Goal: Transaction & Acquisition: Purchase product/service

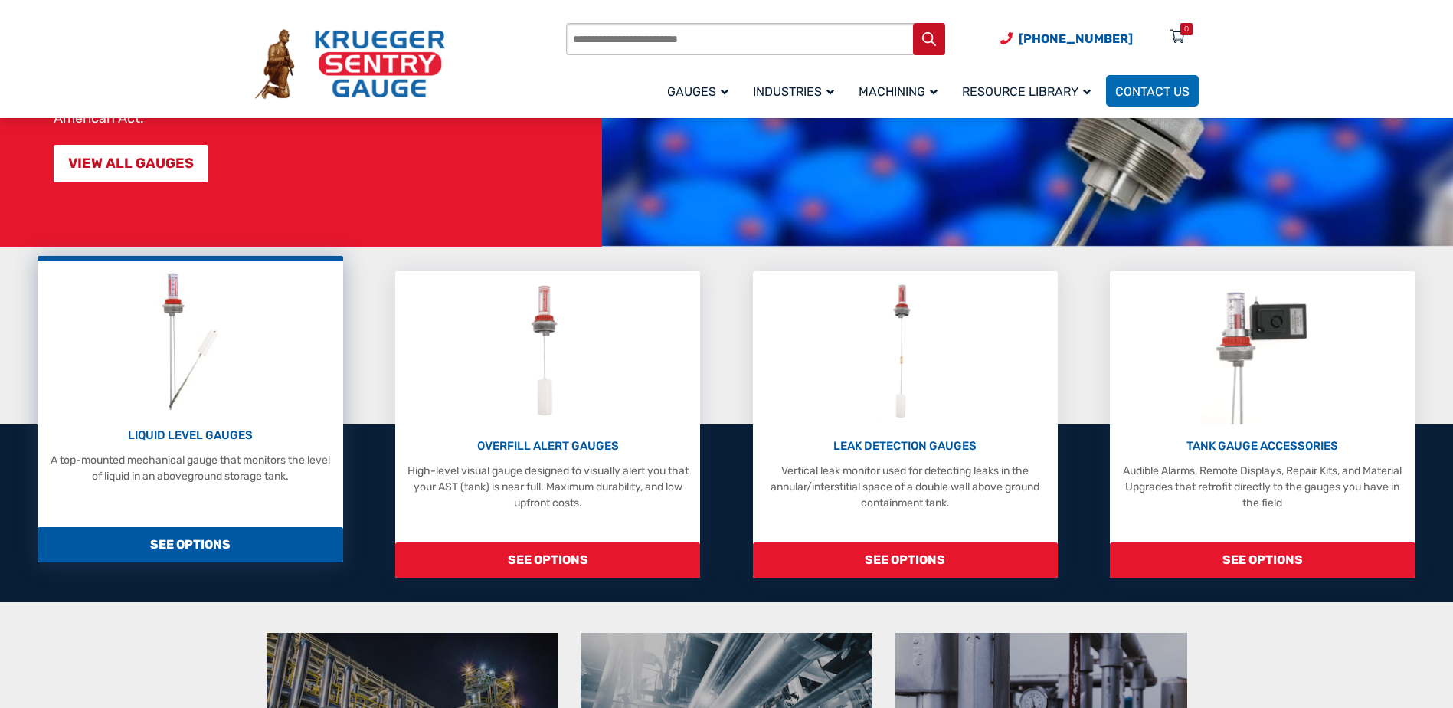
click at [234, 439] on p "LIQUID LEVEL GAUGES" at bounding box center [190, 436] width 290 height 18
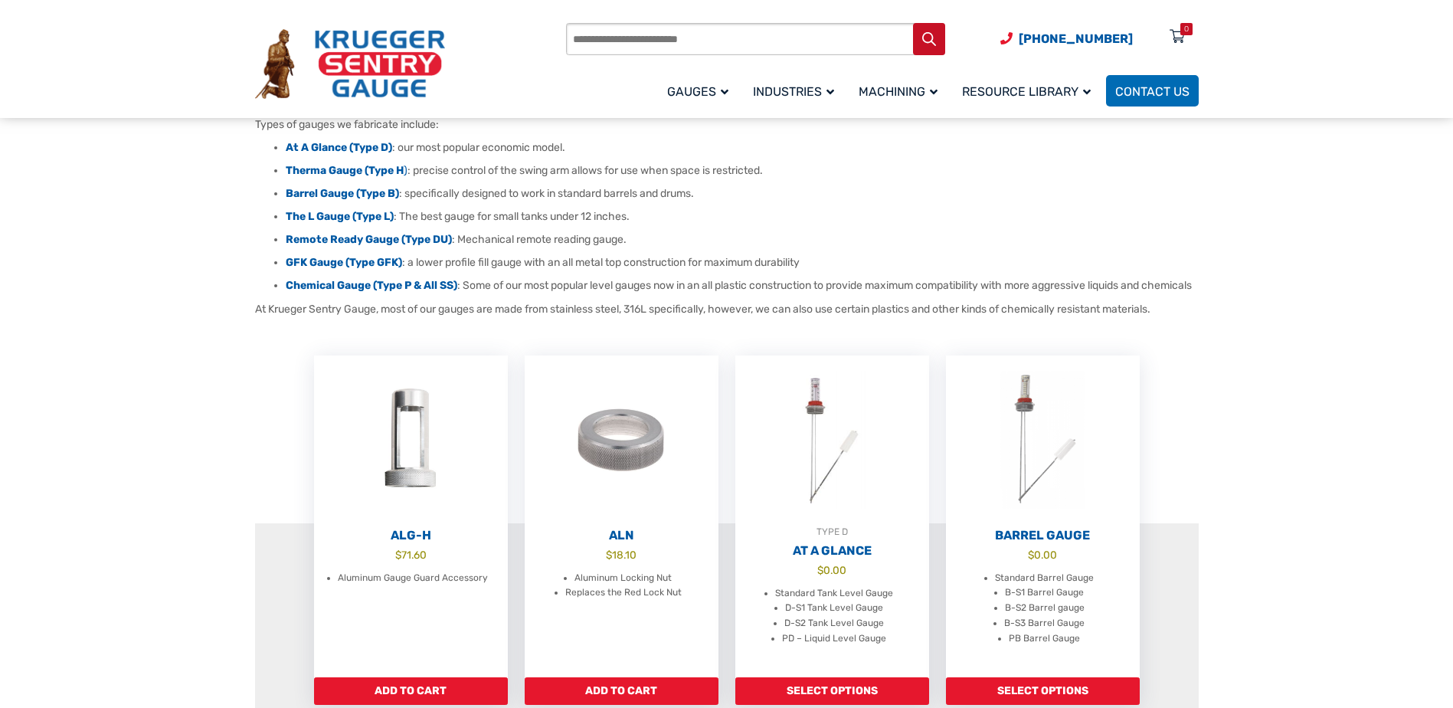
scroll to position [306, 0]
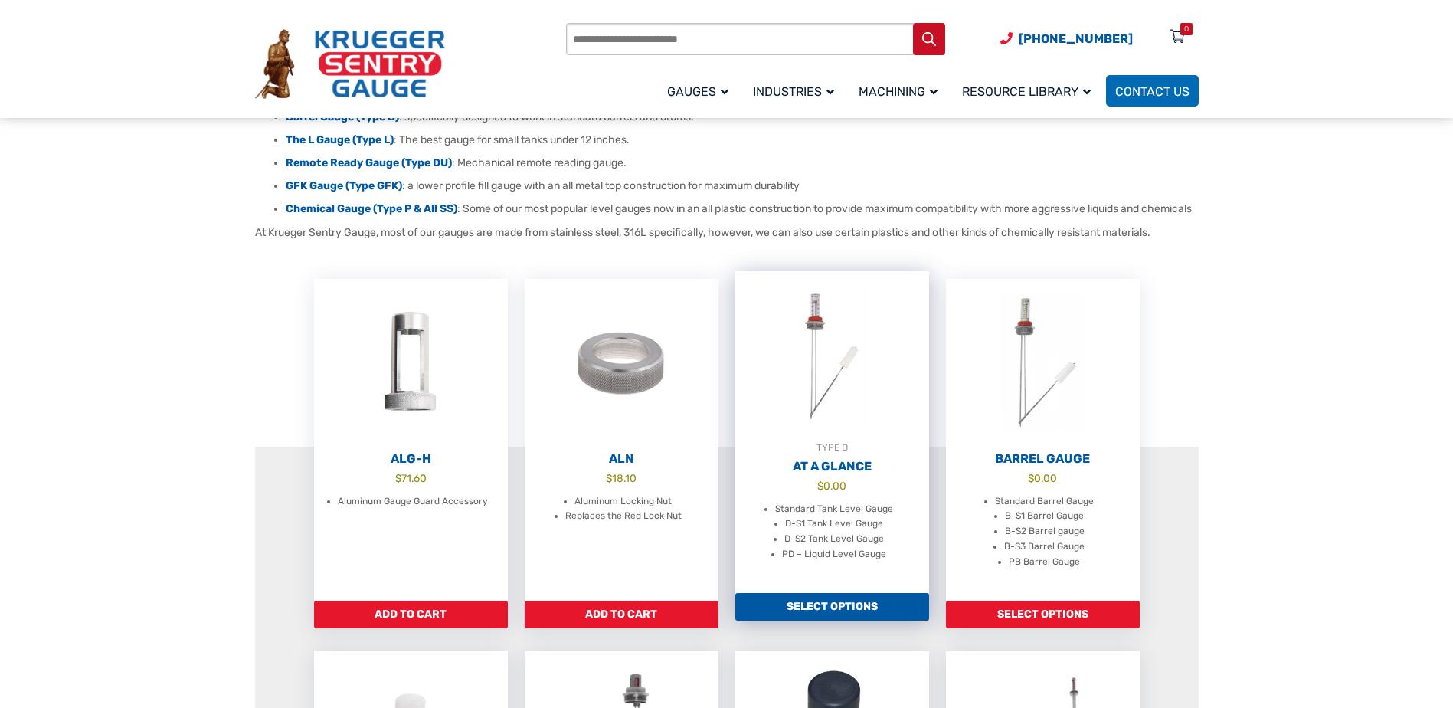
click at [844, 620] on link "Select options" at bounding box center [832, 607] width 194 height 28
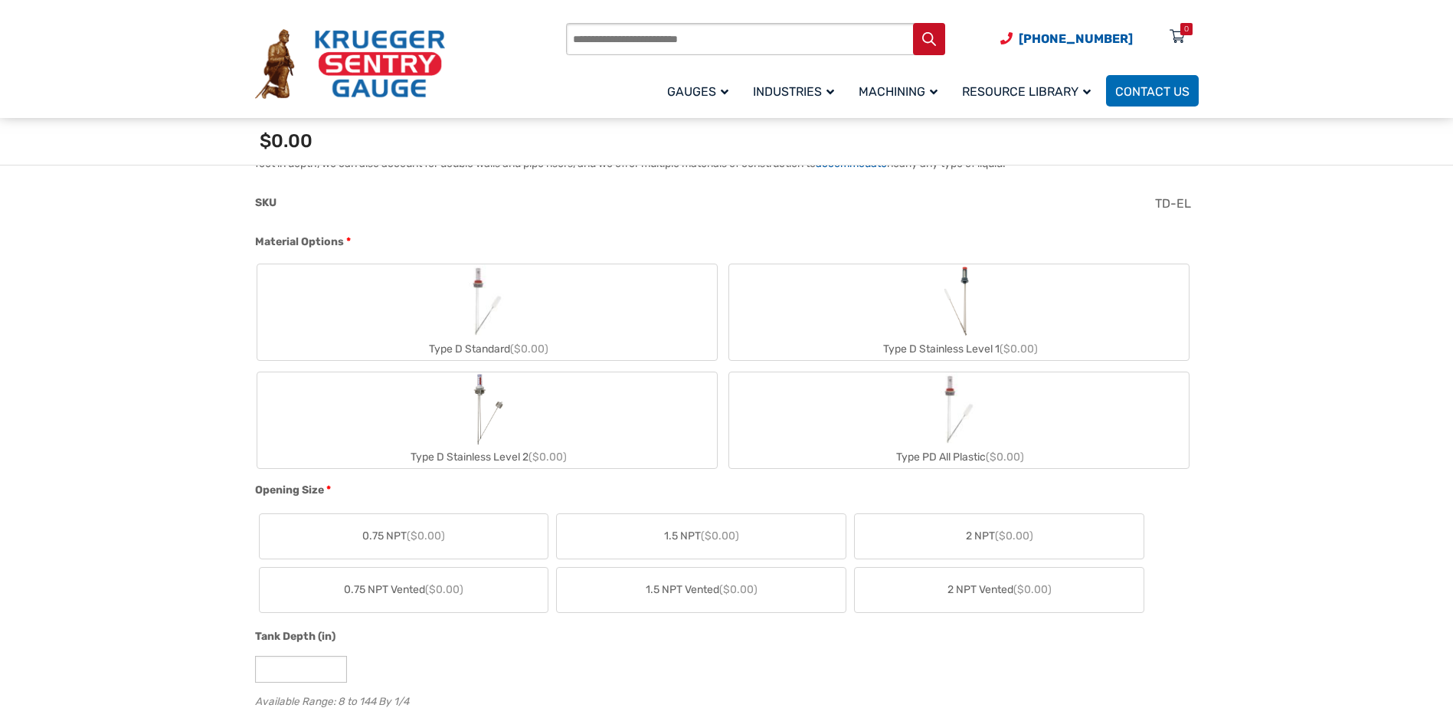
scroll to position [536, 0]
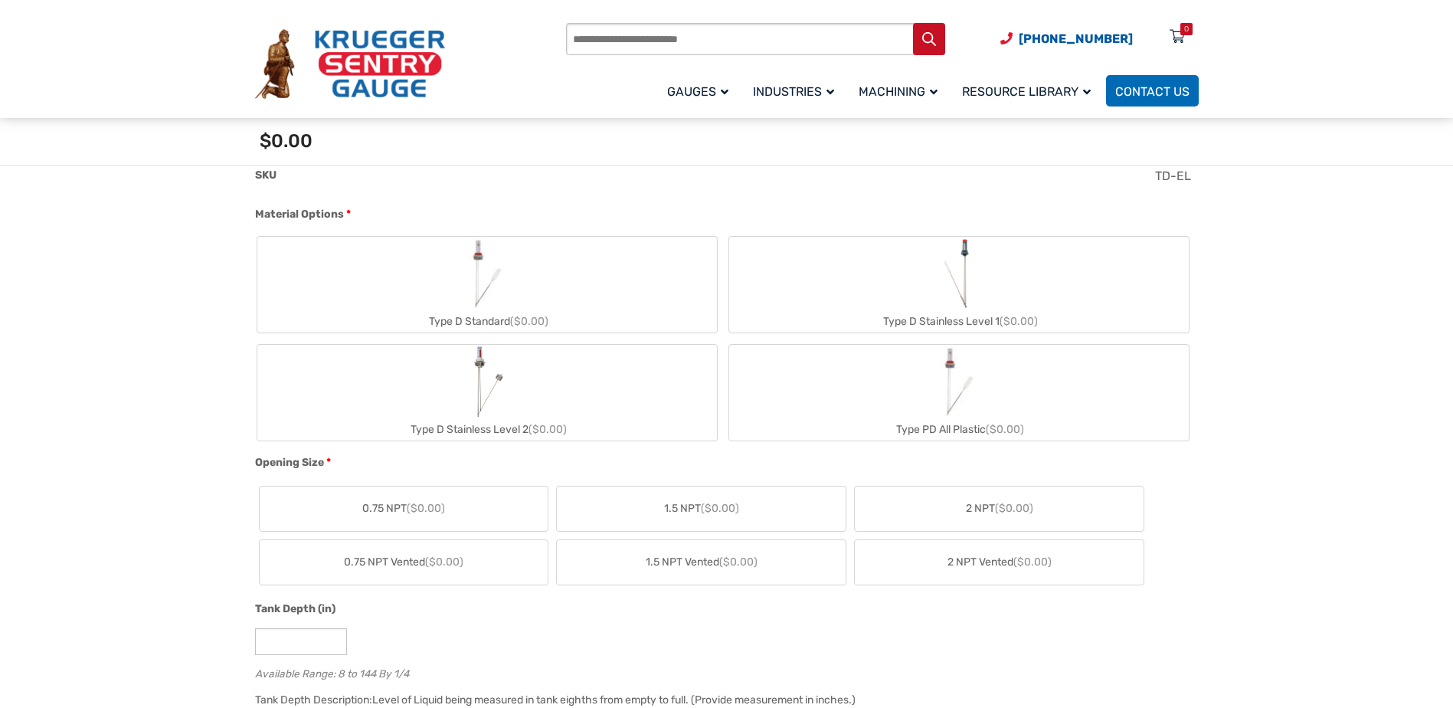
click at [952, 519] on label "2 NPT ($0.00)" at bounding box center [999, 508] width 289 height 44
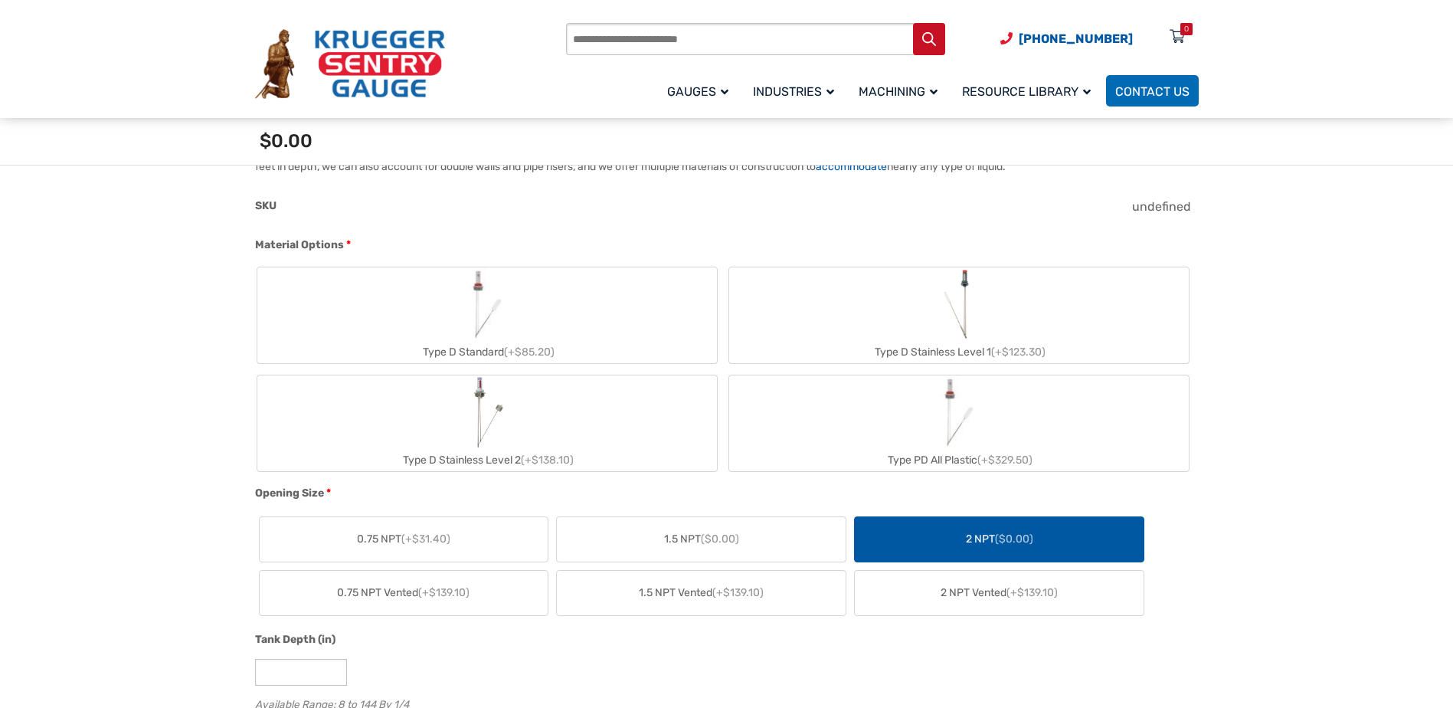
scroll to position [460, 0]
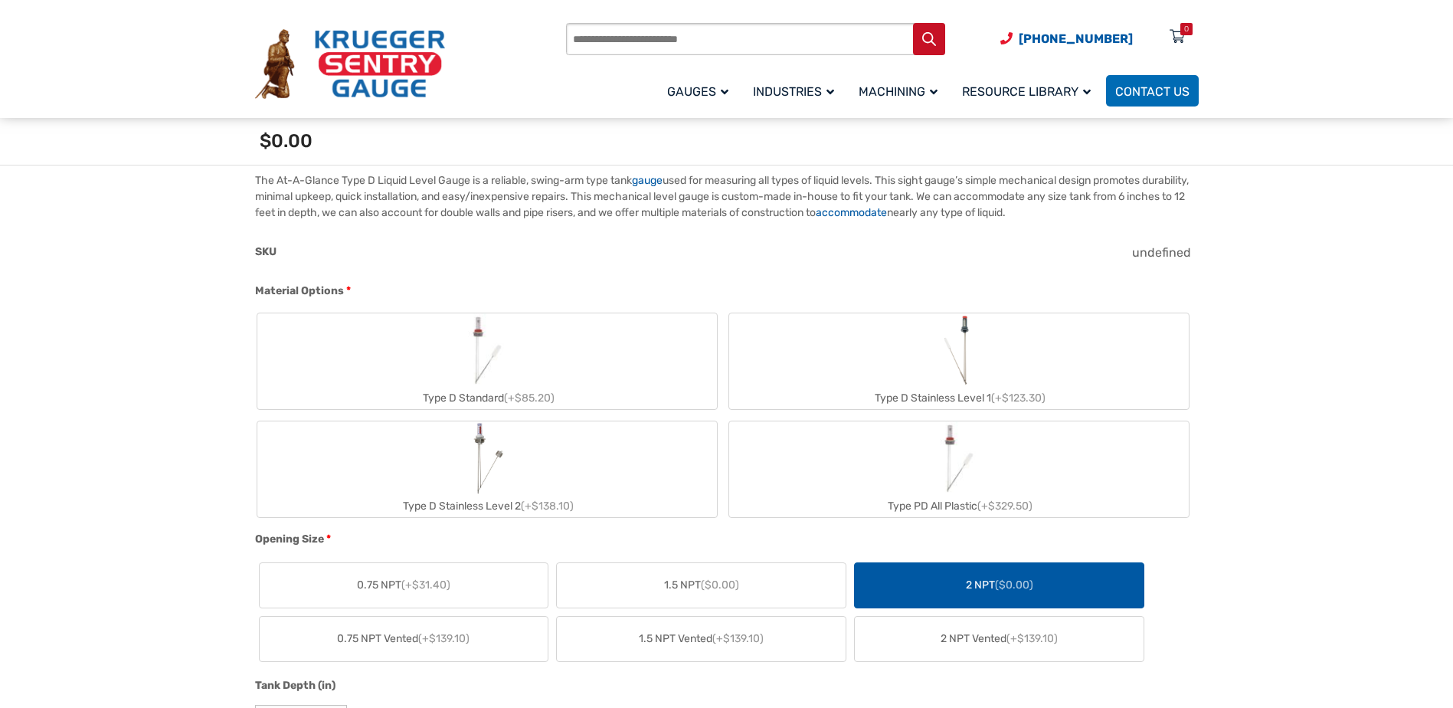
click at [540, 363] on label "Type D Standard (+$85.20)" at bounding box center [487, 361] width 460 height 96
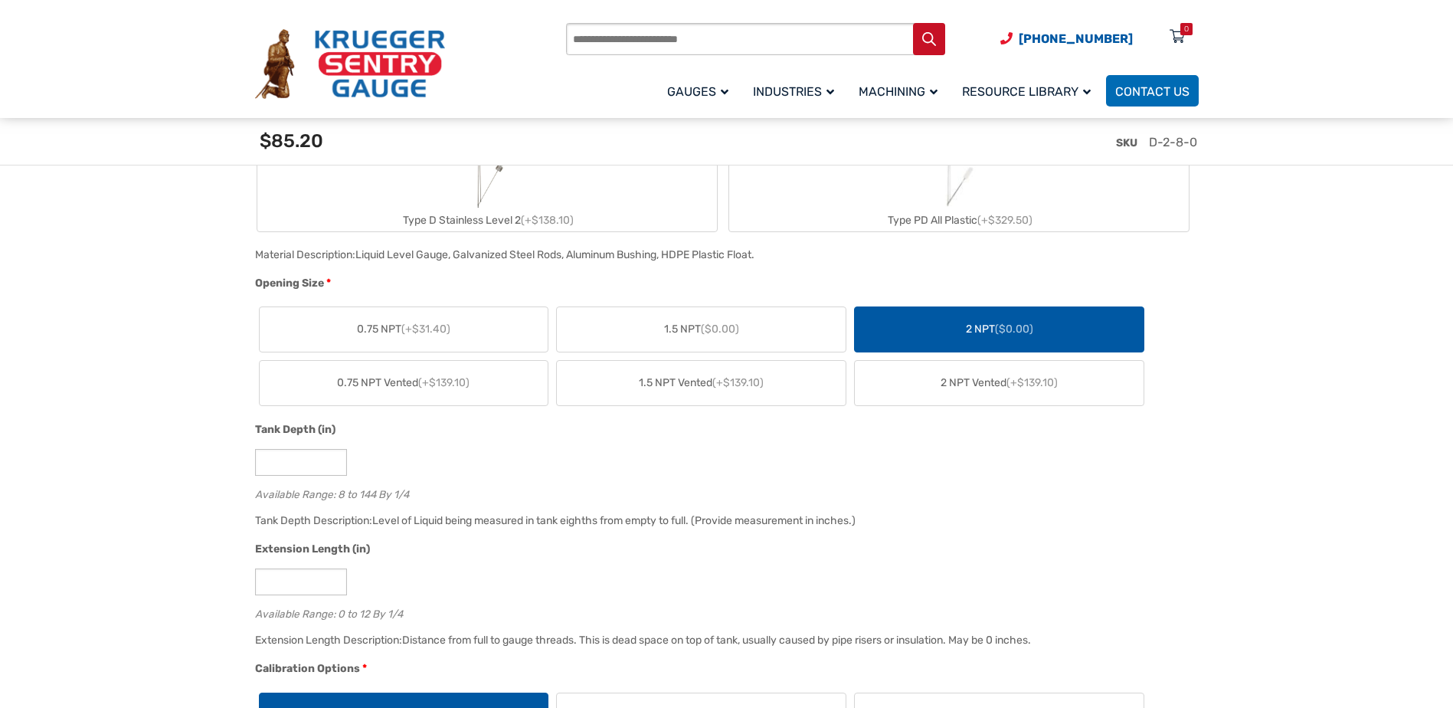
scroll to position [843, 0]
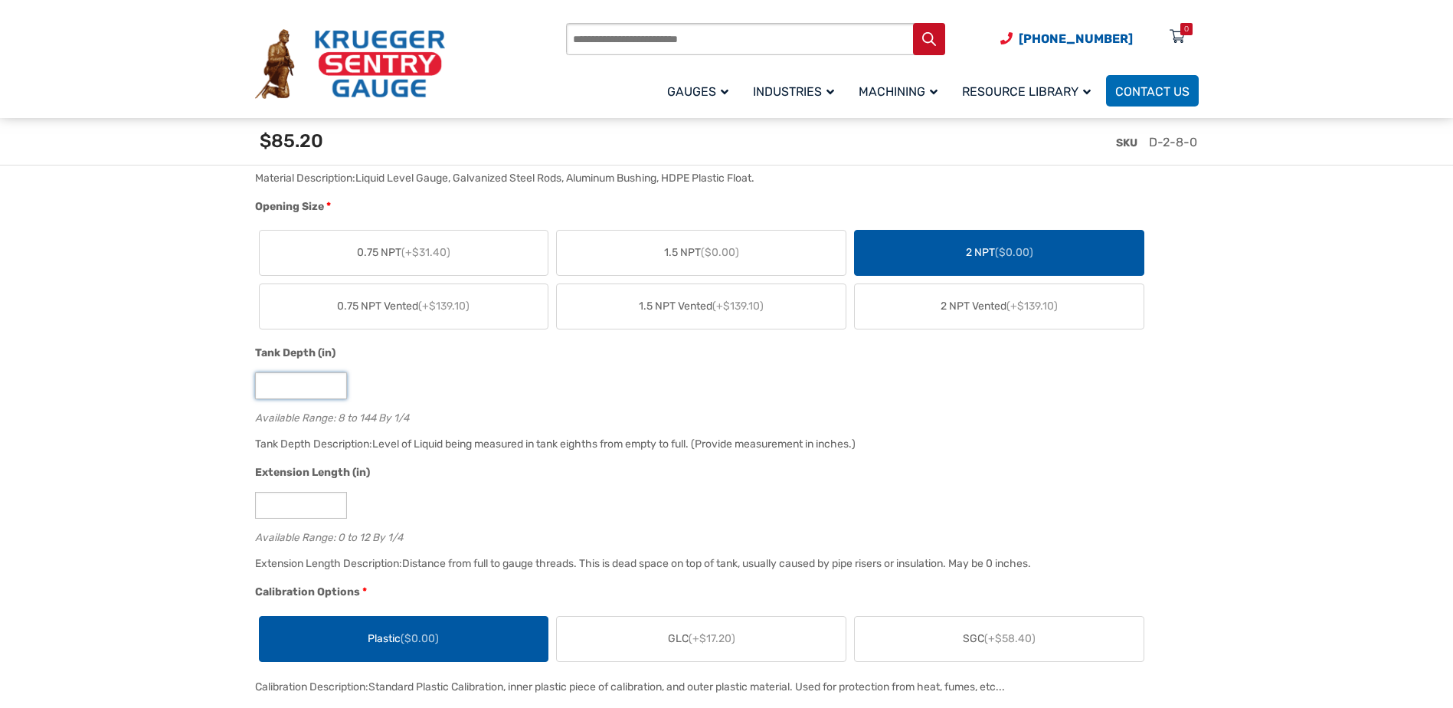
click at [332, 389] on input "*" at bounding box center [301, 385] width 92 height 27
type input "*"
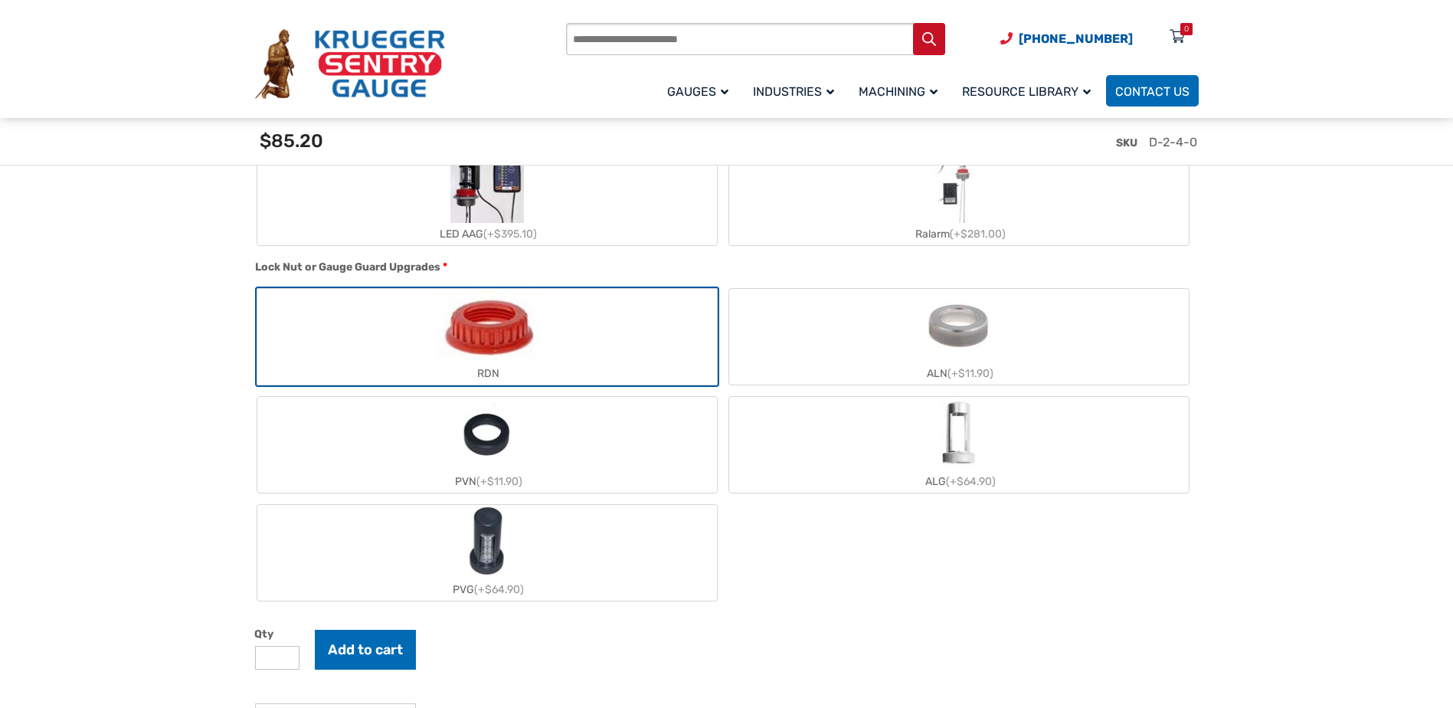
scroll to position [1532, 0]
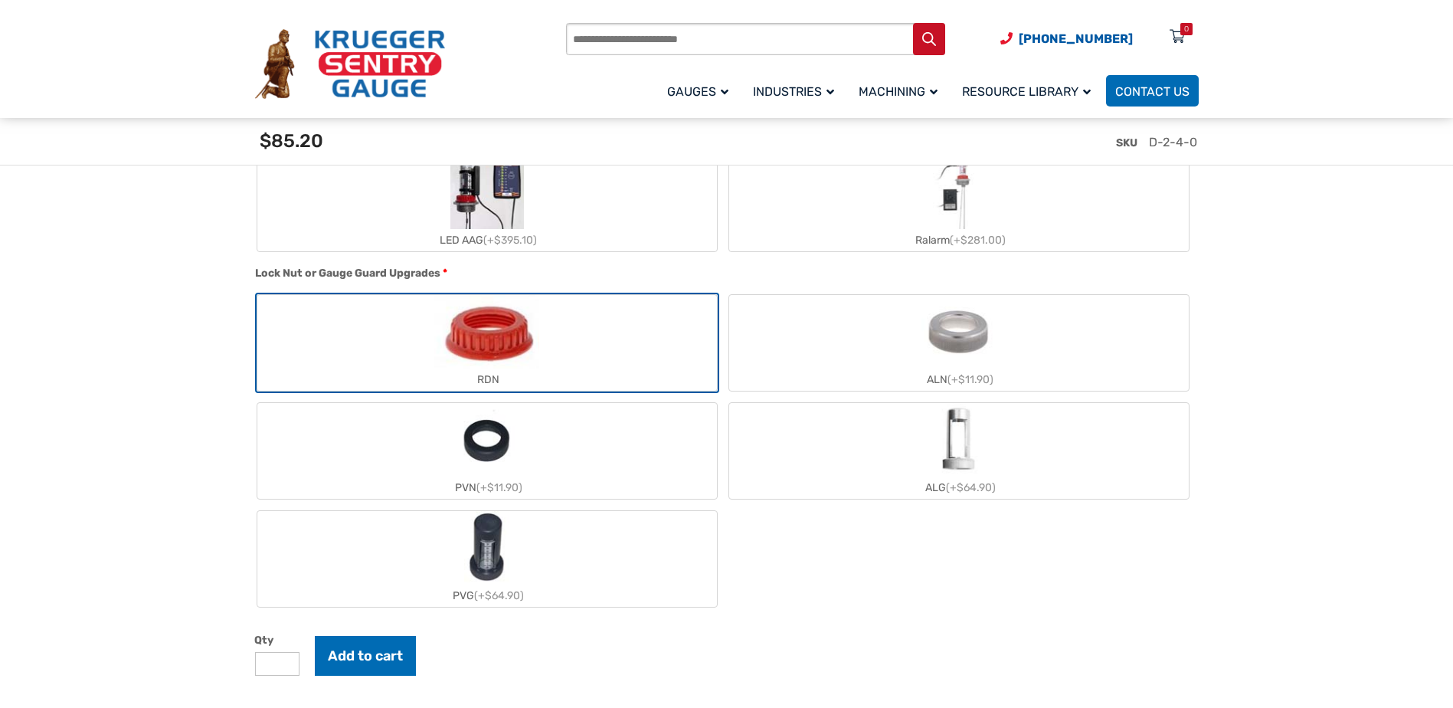
click at [794, 357] on label "ALN (+$11.90)" at bounding box center [959, 343] width 460 height 96
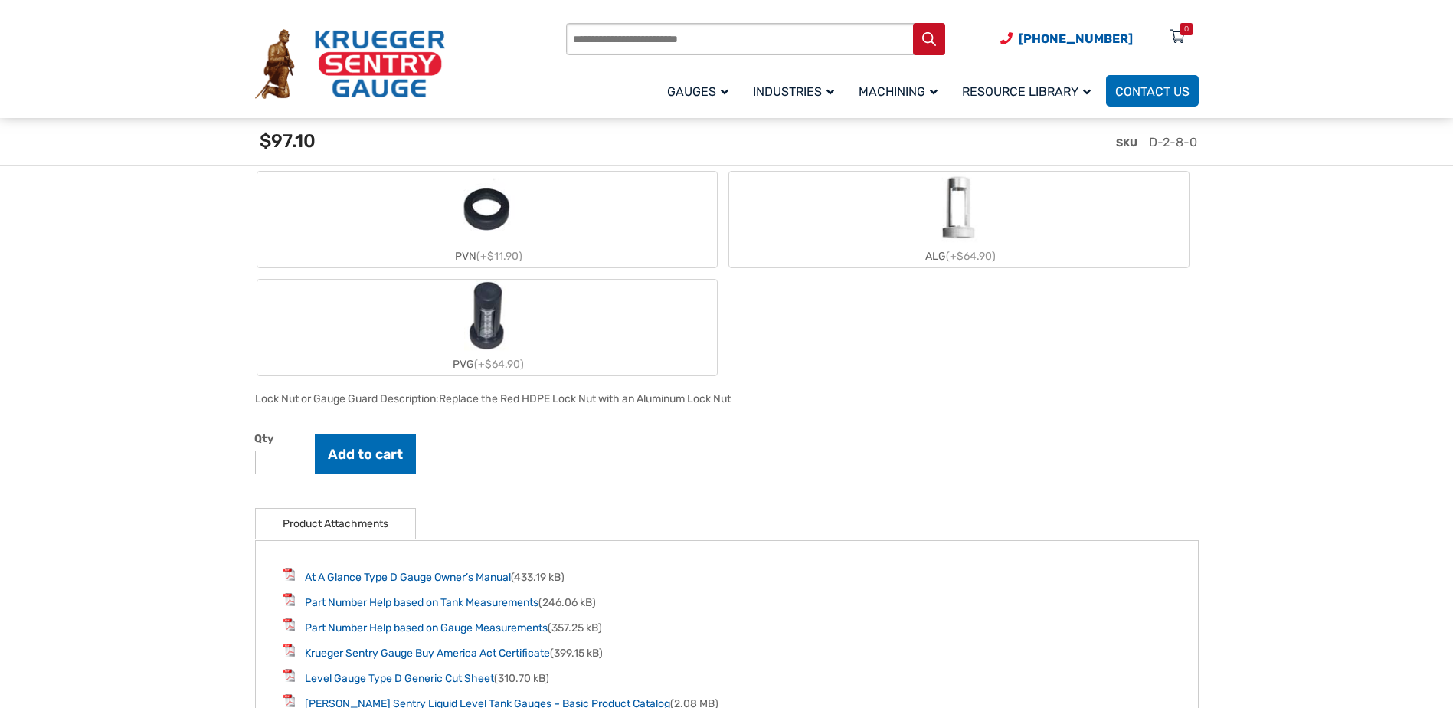
scroll to position [1762, 0]
click at [385, 454] on button "Add to cart" at bounding box center [365, 456] width 101 height 40
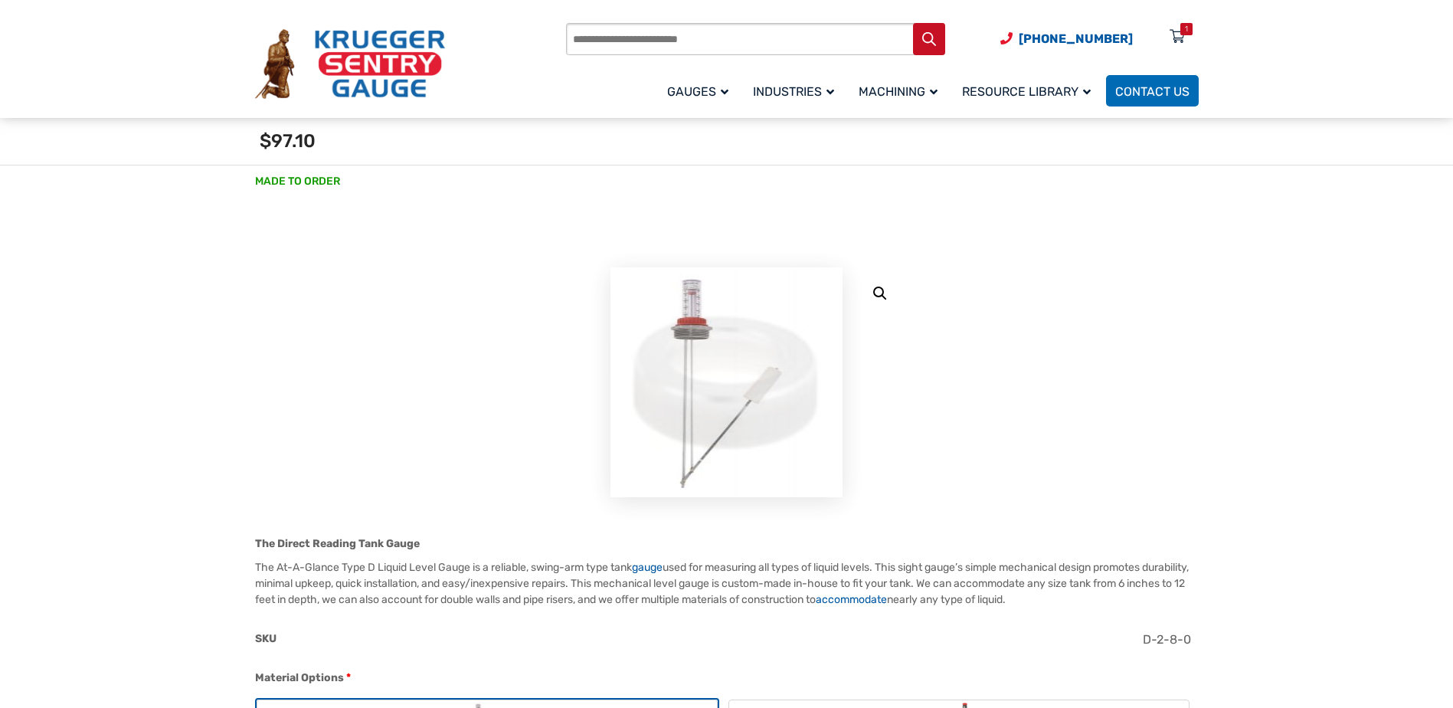
scroll to position [0, 0]
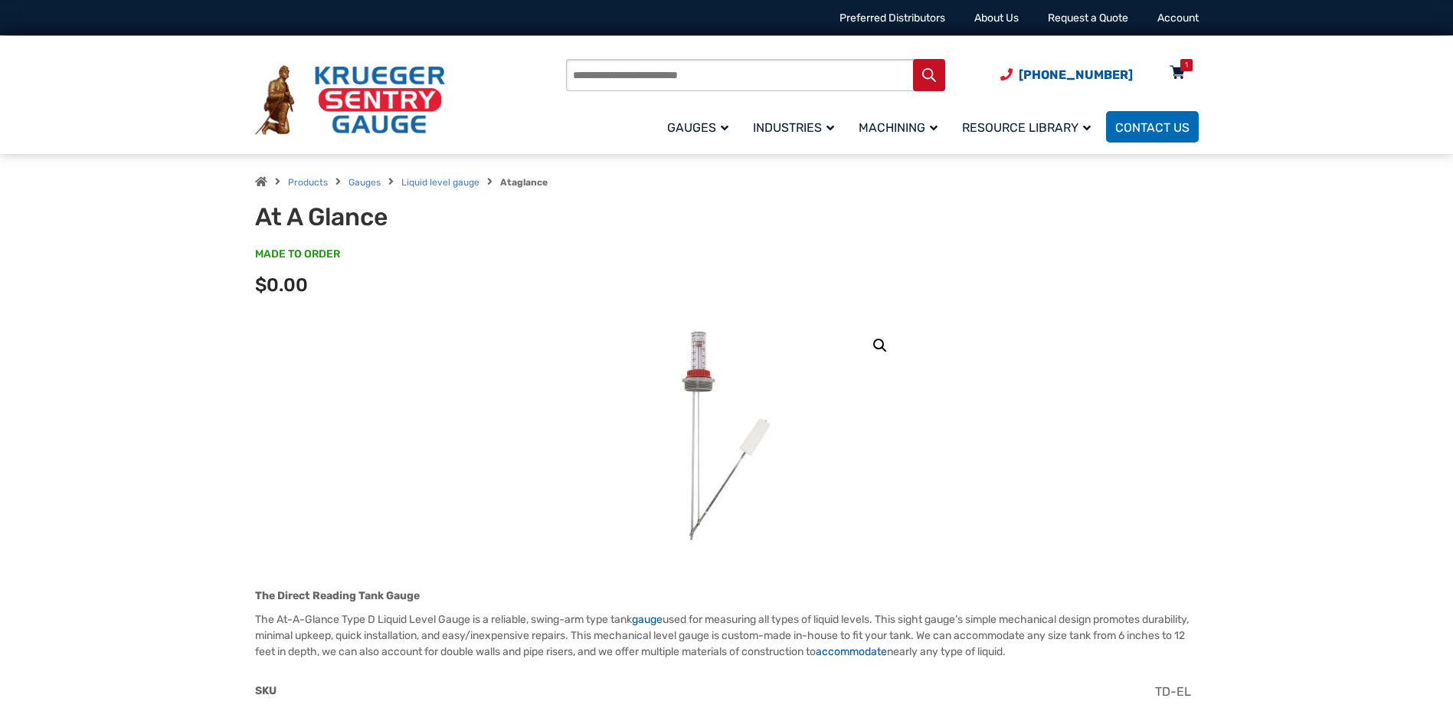
click at [1182, 77] on icon at bounding box center [1177, 73] width 15 height 25
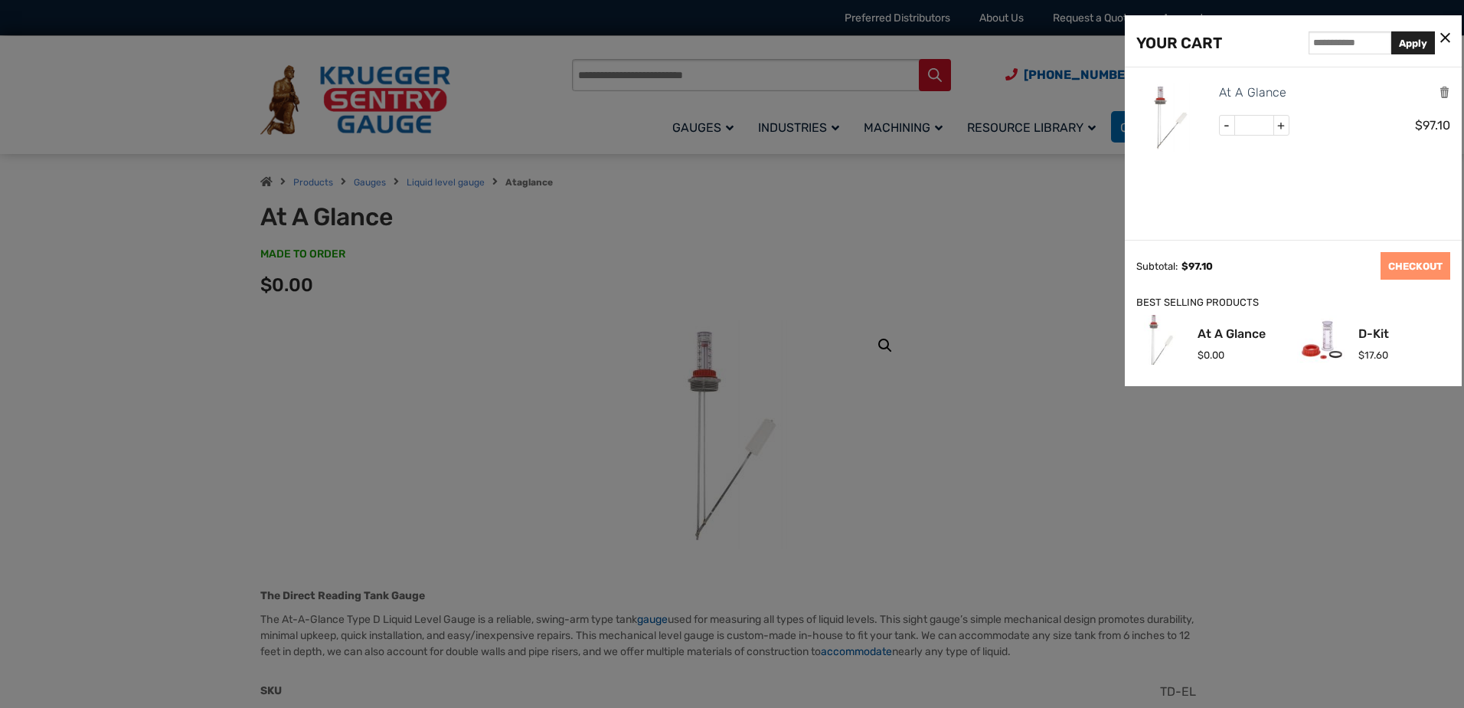
click at [1444, 40] on icon at bounding box center [1446, 39] width 10 height 16
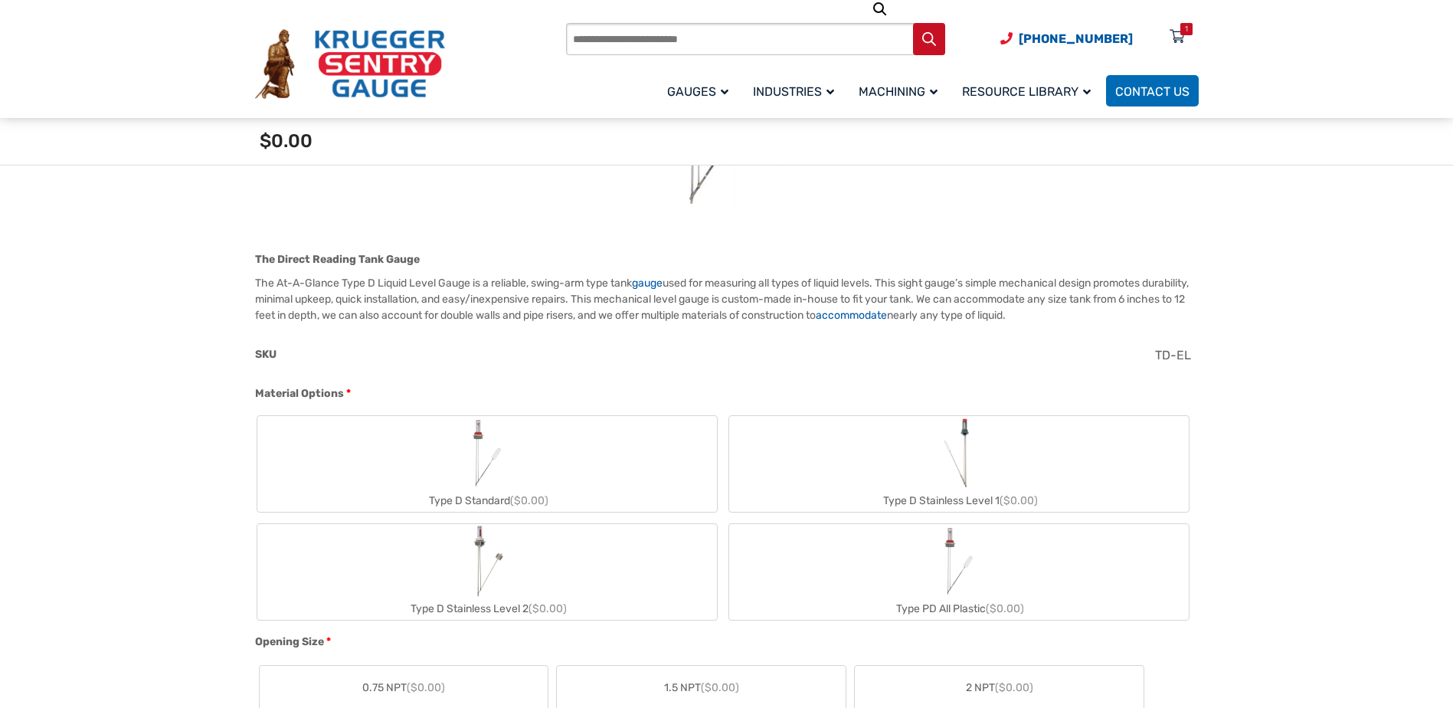
scroll to position [306, 0]
